Goal: Task Accomplishment & Management: Use online tool/utility

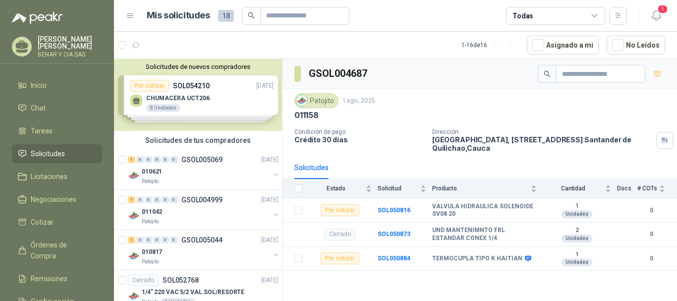
click at [190, 92] on div "Solicitudes de nuevos compradores Por cotizar SOL054210 29/08/25 CHUMACERA UCT2…" at bounding box center [198, 95] width 168 height 72
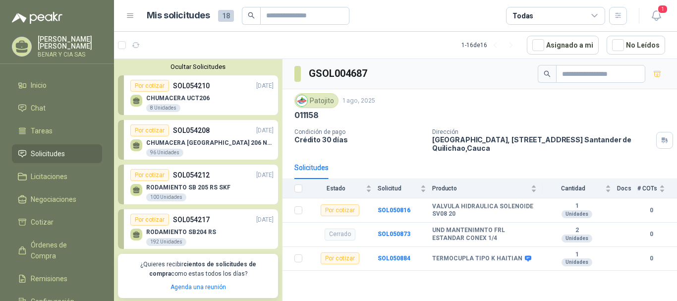
click at [168, 99] on p "CHUMACERA UCT206" at bounding box center [177, 98] width 63 height 7
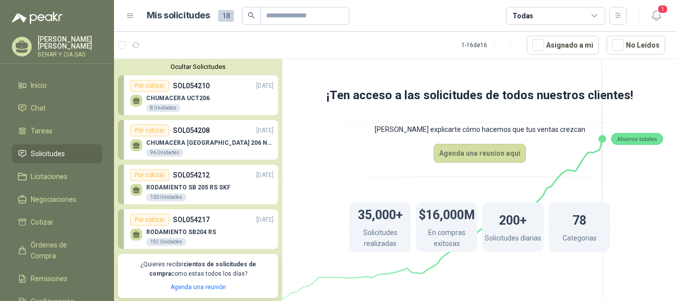
click at [137, 104] on icon at bounding box center [136, 103] width 6 height 2
click at [137, 103] on icon at bounding box center [136, 103] width 6 height 2
click at [43, 221] on span "Cotizar" at bounding box center [42, 222] width 23 height 11
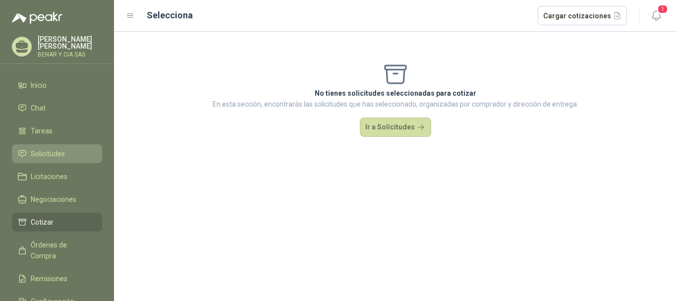
click at [50, 151] on span "Solicitudes" at bounding box center [48, 153] width 34 height 11
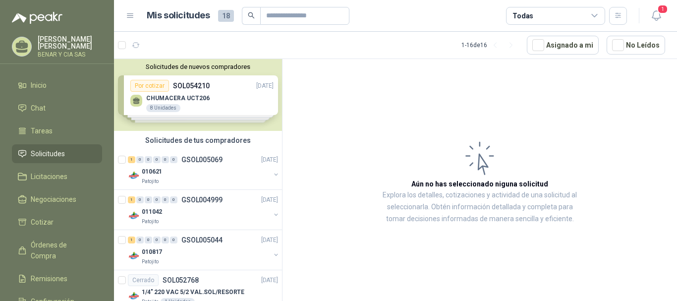
click at [135, 102] on div "Solicitudes de nuevos compradores Por cotizar SOL054210 29/08/25 CHUMACERA UCT2…" at bounding box center [198, 95] width 168 height 72
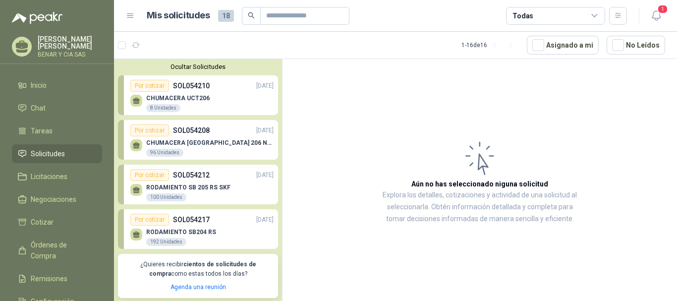
click at [135, 102] on icon at bounding box center [136, 99] width 7 height 4
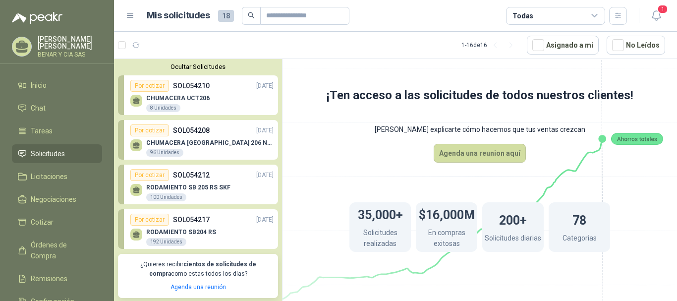
click at [135, 102] on icon at bounding box center [136, 99] width 7 height 4
click at [191, 87] on p "SOL054210" at bounding box center [191, 85] width 37 height 11
click at [197, 84] on p "SOL054210" at bounding box center [191, 85] width 37 height 11
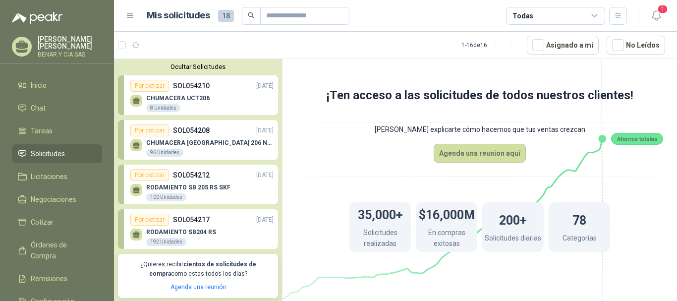
click at [197, 84] on p "SOL054210" at bounding box center [191, 85] width 37 height 11
click at [49, 219] on span "Cotizar" at bounding box center [42, 222] width 23 height 11
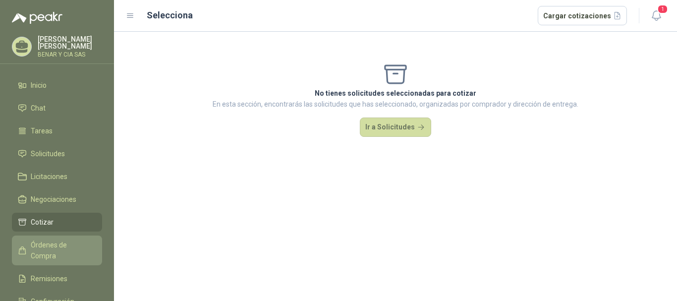
click at [54, 243] on span "Órdenes de Compra" at bounding box center [62, 250] width 62 height 22
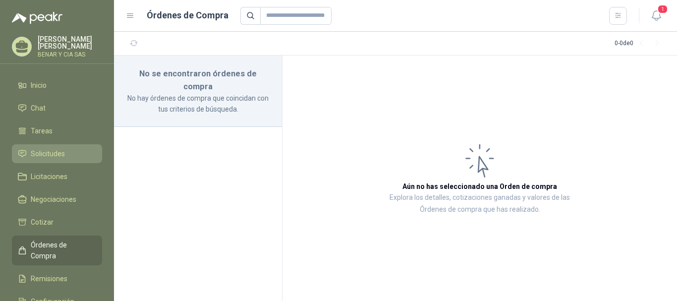
click at [59, 154] on span "Solicitudes" at bounding box center [48, 153] width 34 height 11
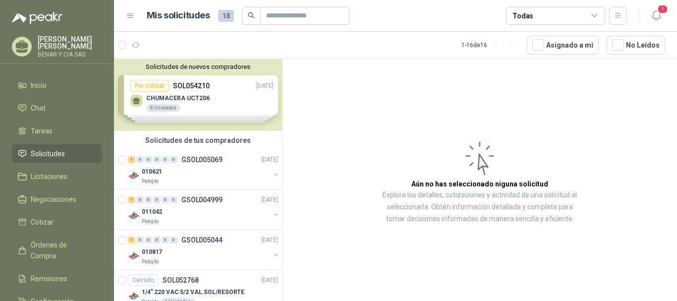
click at [186, 87] on div "Solicitudes de nuevos compradores Por cotizar SOL054210 29/08/25 CHUMACERA UCT2…" at bounding box center [198, 95] width 168 height 72
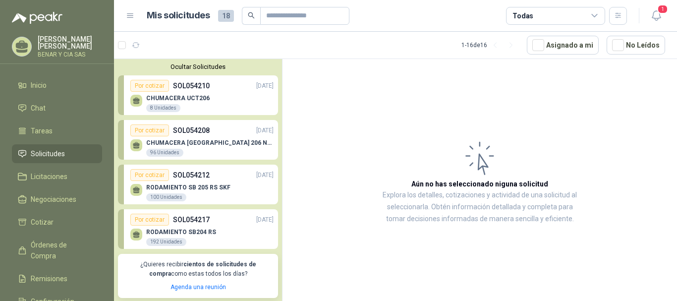
click at [172, 99] on p "CHUMACERA UCT206" at bounding box center [177, 98] width 63 height 7
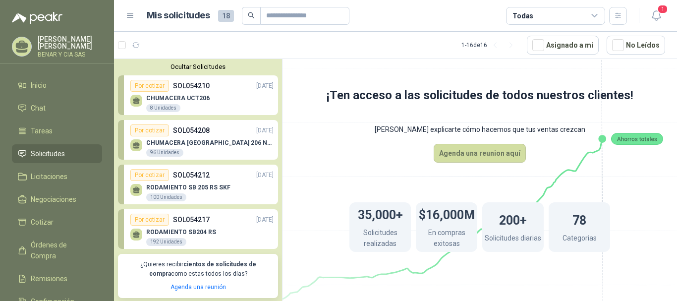
click at [164, 107] on div "8 Unidades" at bounding box center [163, 108] width 34 height 8
click at [153, 88] on div "Por cotizar" at bounding box center [149, 86] width 39 height 12
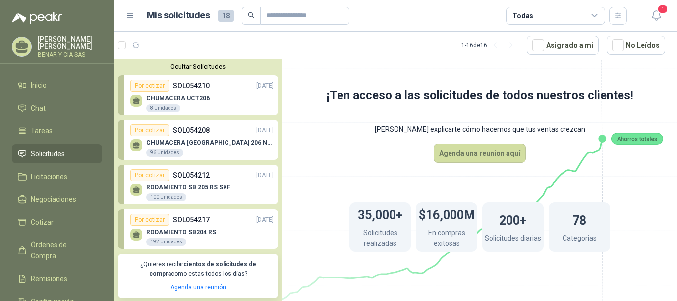
click at [153, 88] on div "Por cotizar" at bounding box center [149, 86] width 39 height 12
click at [186, 87] on p "SOL054210" at bounding box center [191, 85] width 37 height 11
click at [188, 99] on p "CHUMACERA UCT206" at bounding box center [177, 98] width 63 height 7
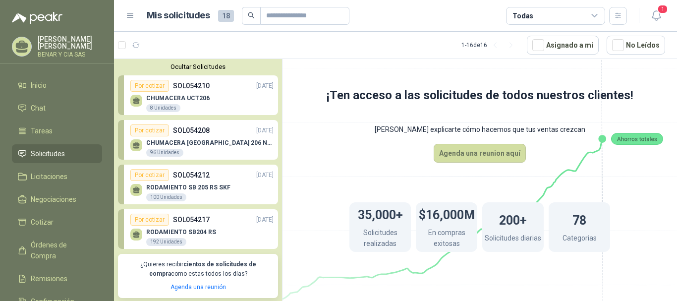
click at [139, 103] on icon at bounding box center [136, 103] width 6 height 2
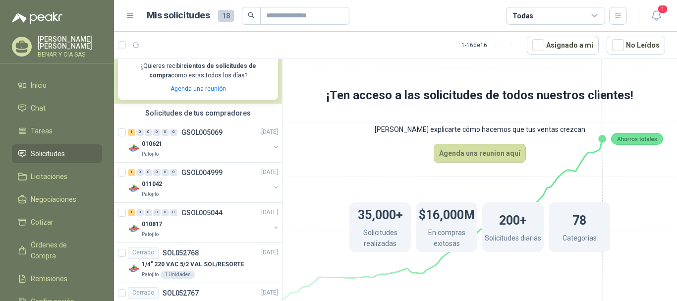
scroll to position [99, 0]
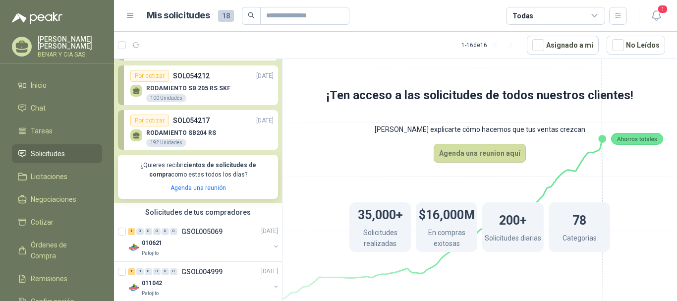
click at [156, 122] on div "Por cotizar" at bounding box center [149, 121] width 39 height 12
click at [161, 123] on div "Por cotizar" at bounding box center [149, 121] width 39 height 12
click at [191, 120] on p "SOL054217" at bounding box center [191, 120] width 37 height 11
click at [181, 132] on p "RODAMIENTO SB204 RS" at bounding box center [181, 132] width 70 height 7
click at [172, 135] on p "RODAMIENTO SB204 RS" at bounding box center [181, 132] width 70 height 7
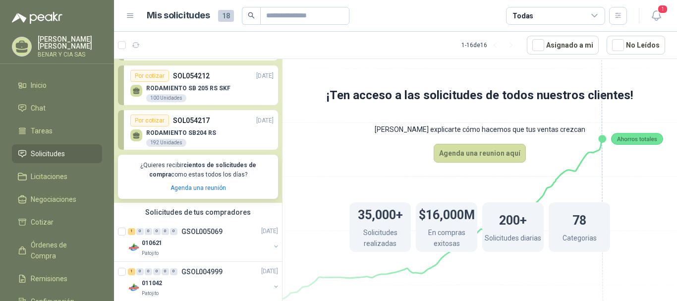
click at [172, 135] on p "RODAMIENTO SB204 RS" at bounding box center [181, 132] width 70 height 7
click at [163, 123] on div "Por cotizar" at bounding box center [149, 121] width 39 height 12
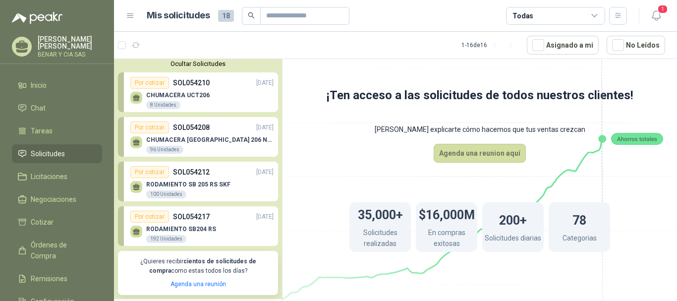
scroll to position [0, 0]
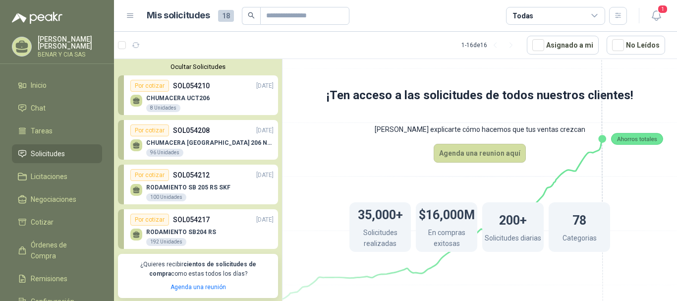
click at [193, 84] on p "SOL054210" at bounding box center [191, 85] width 37 height 11
click at [147, 82] on div "Por cotizar" at bounding box center [149, 86] width 39 height 12
click at [161, 45] on icon "button" at bounding box center [160, 45] width 8 height 8
click at [166, 93] on div "CHUMACERA UCT206 8 Unidades" at bounding box center [201, 102] width 143 height 21
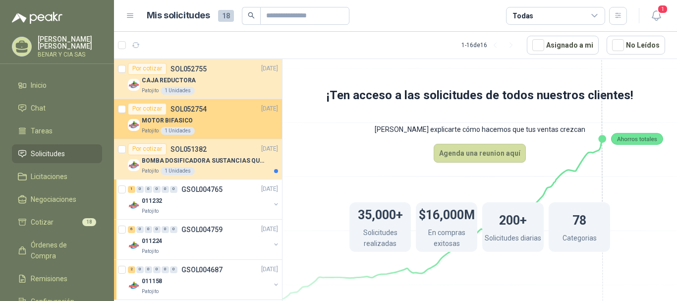
scroll to position [673, 0]
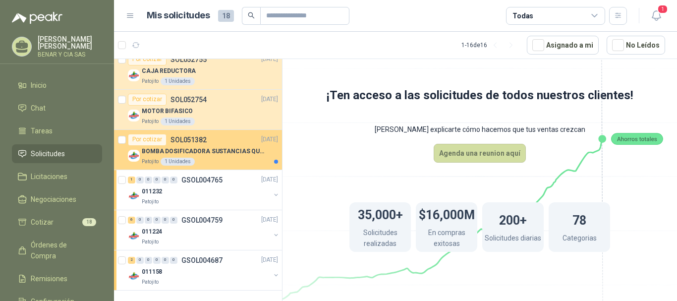
click at [151, 138] on div "Por cotizar" at bounding box center [147, 140] width 39 height 12
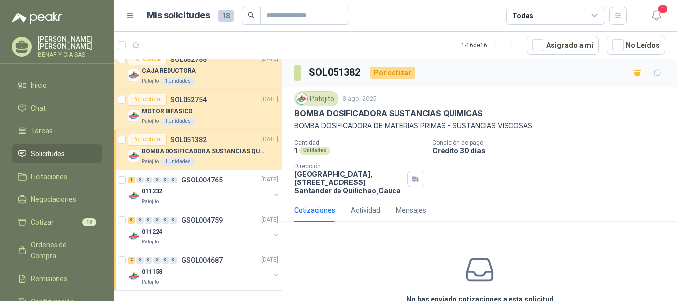
drag, startPoint x: 316, startPoint y: 208, endPoint x: 401, endPoint y: 237, distance: 90.1
click at [401, 237] on div "No has enviado cotizaciones a esta solicitud Cotizar" at bounding box center [480, 293] width 395 height 126
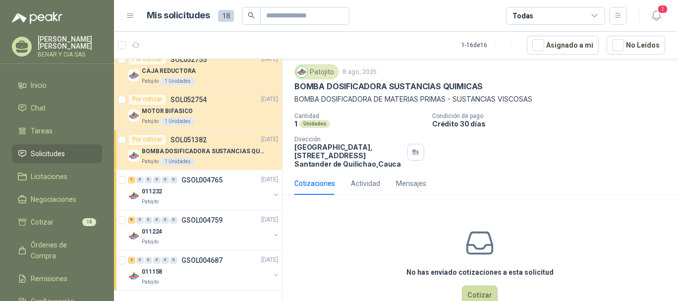
scroll to position [52, 0]
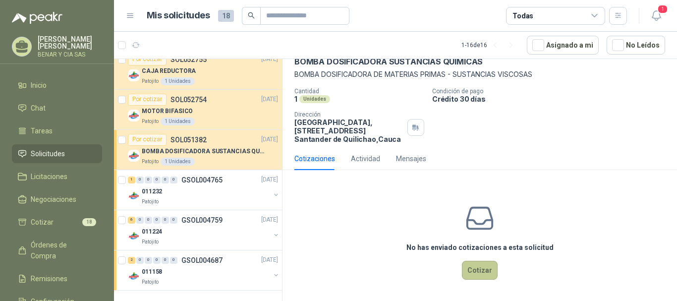
click at [480, 266] on button "Cotizar" at bounding box center [480, 270] width 36 height 19
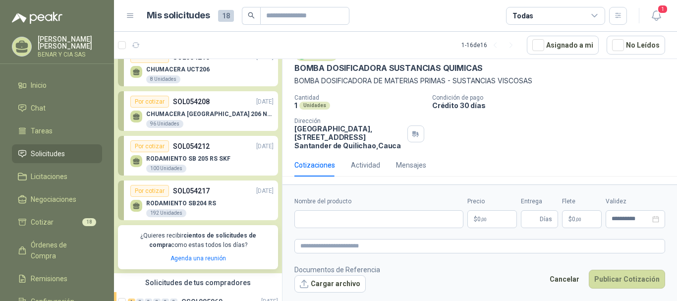
scroll to position [0, 0]
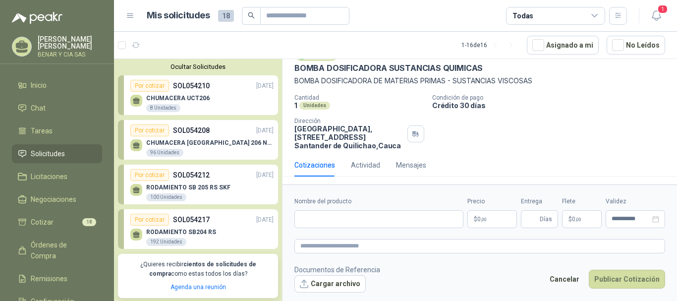
click at [150, 86] on div "Por cotizar" at bounding box center [149, 86] width 39 height 12
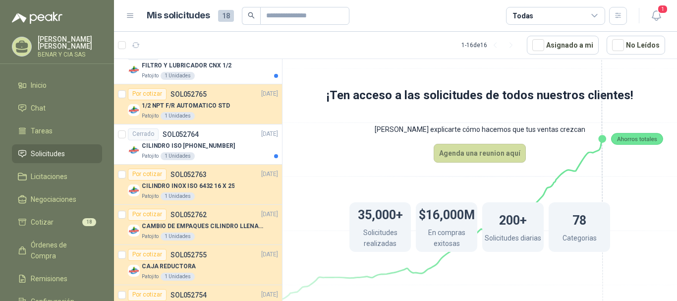
scroll to position [496, 0]
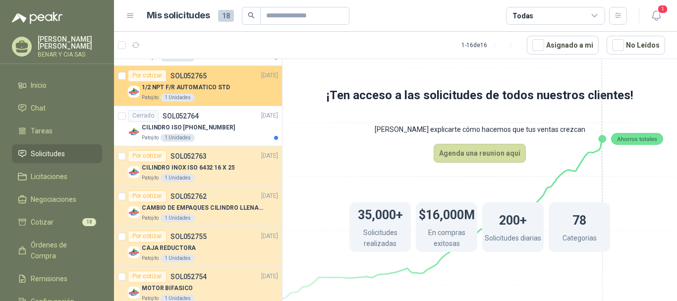
click at [196, 88] on p "1/2 NPT F/R AUTOMATICO STD" at bounding box center [186, 87] width 88 height 9
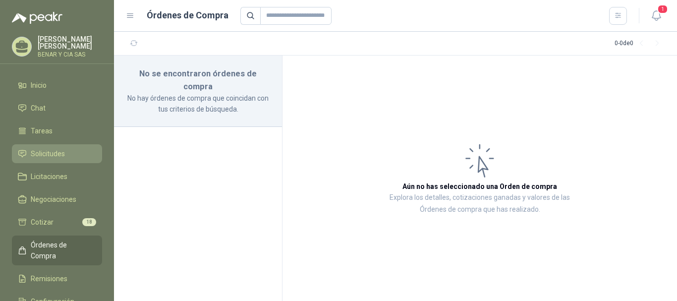
click at [52, 150] on span "Solicitudes" at bounding box center [48, 153] width 34 height 11
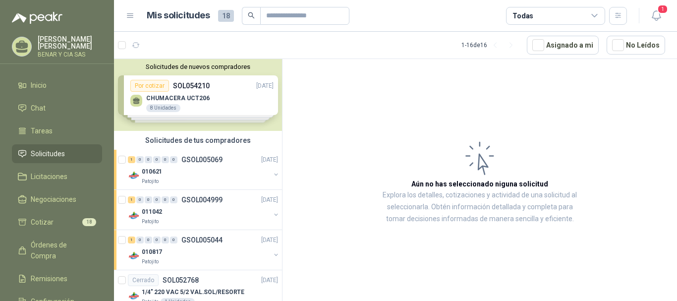
click at [237, 90] on div "Solicitudes de nuevos compradores Por cotizar SOL054210 29/08/25 CHUMACERA UCT2…" at bounding box center [198, 95] width 168 height 72
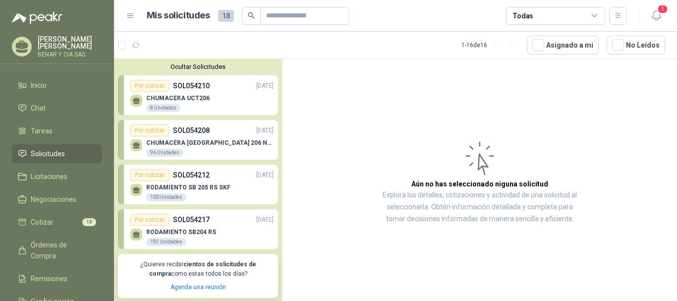
click at [194, 85] on p "SOL054210" at bounding box center [191, 85] width 37 height 11
